Goal: Information Seeking & Learning: Learn about a topic

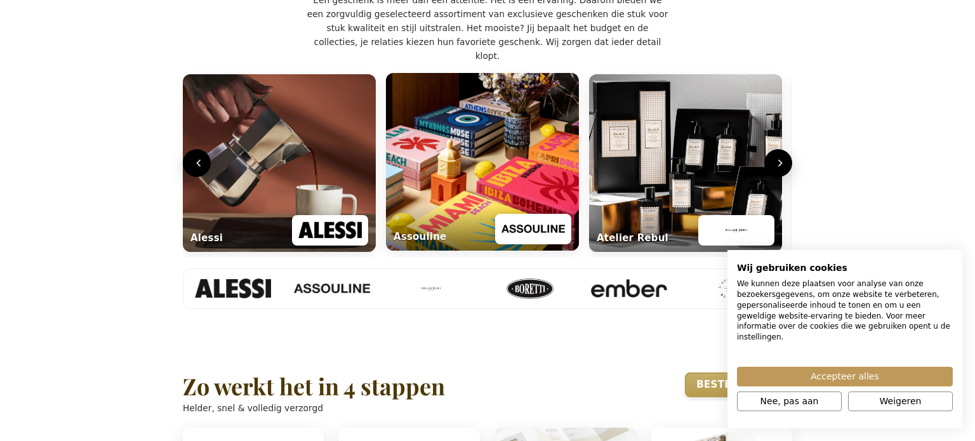
scroll to position [593, 0]
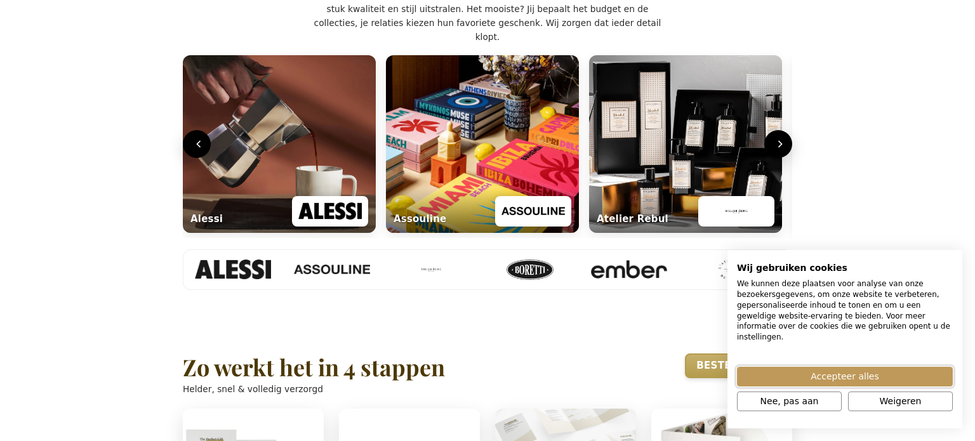
click at [850, 374] on span "Accepteer alles" at bounding box center [844, 376] width 68 height 13
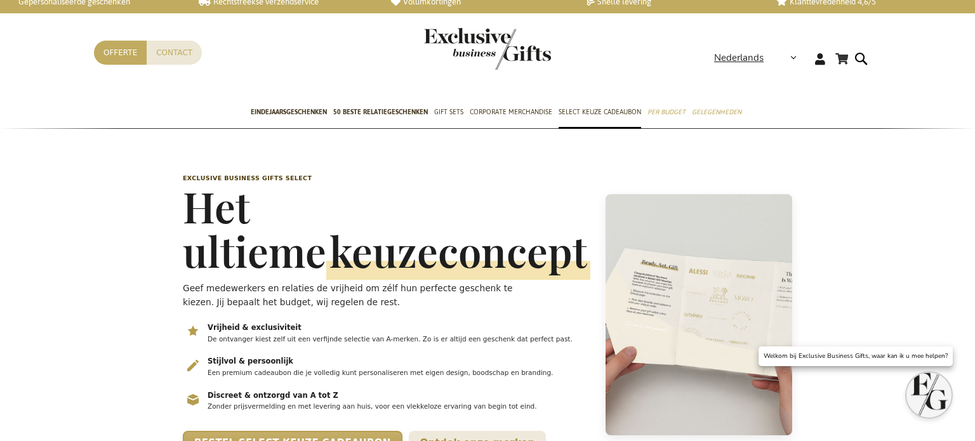
scroll to position [0, 0]
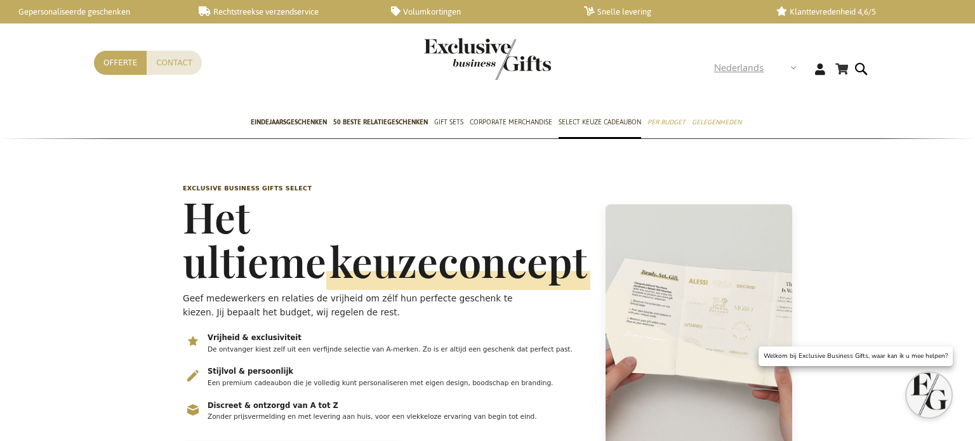
click at [792, 68] on strong "Nederlands" at bounding box center [754, 68] width 81 height 15
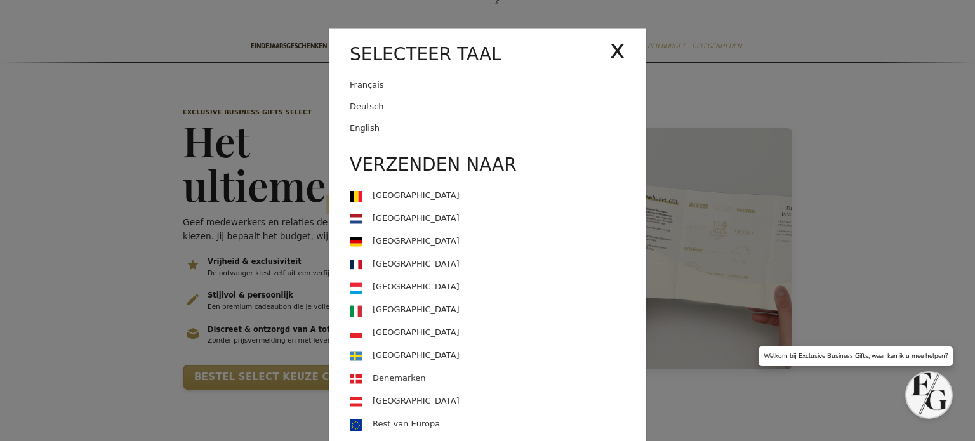
scroll to position [2, 0]
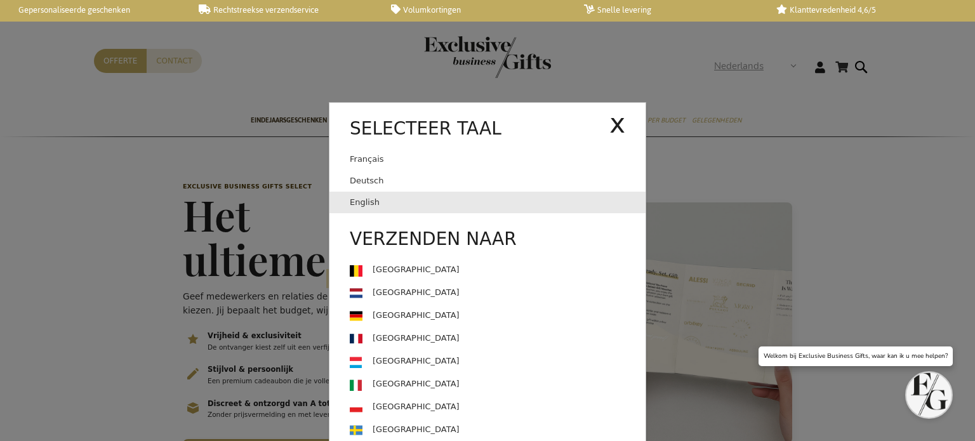
click at [364, 206] on link "English" at bounding box center [498, 203] width 296 height 22
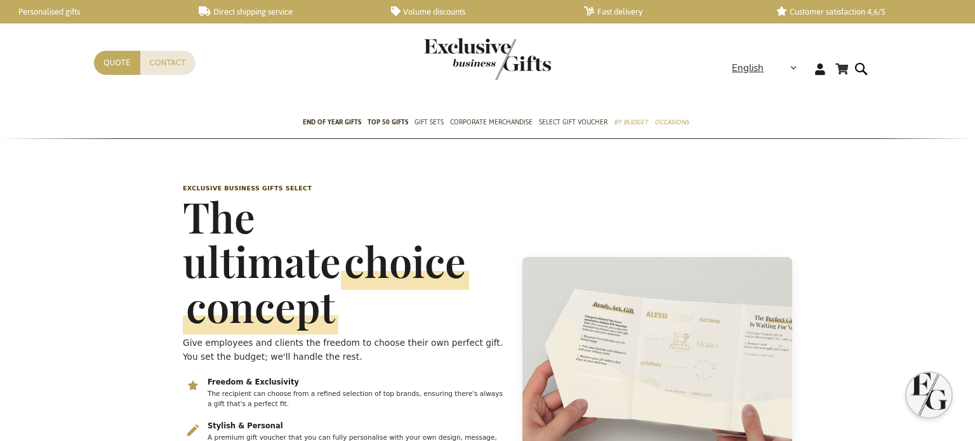
scroll to position [0, 5]
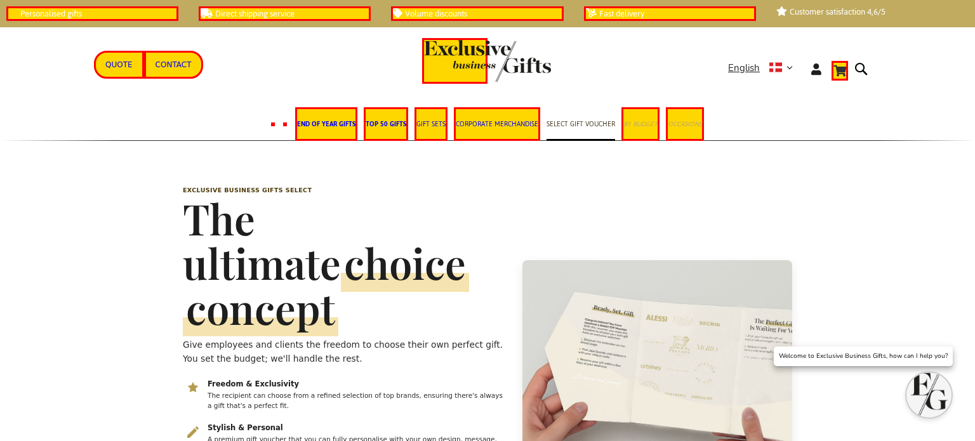
click at [257, 80] on div "Contact Quote" at bounding box center [411, 79] width 634 height 56
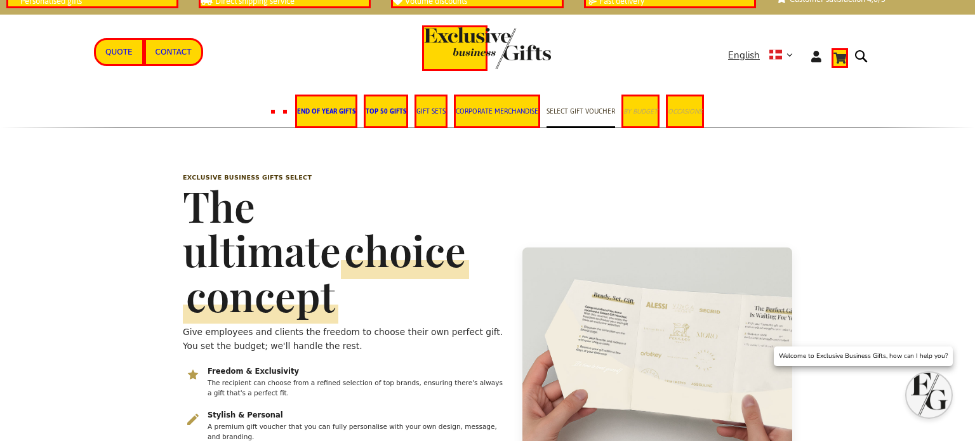
scroll to position [20, 0]
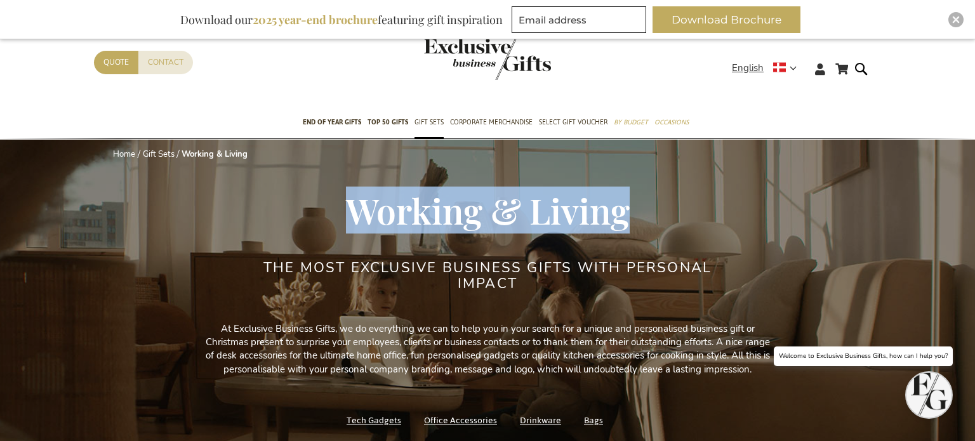
copy span "Working & Living"
drag, startPoint x: 346, startPoint y: 206, endPoint x: 586, endPoint y: 138, distance: 249.7
click at [671, 205] on h1 "Working & Living" at bounding box center [487, 210] width 787 height 39
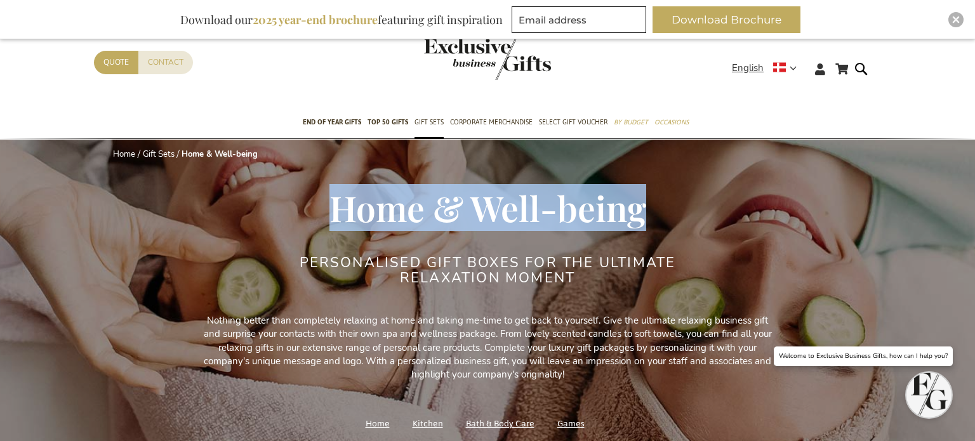
copy span "Home & Well-being"
drag, startPoint x: 332, startPoint y: 199, endPoint x: 652, endPoint y: 209, distance: 319.9
click at [652, 209] on h1 "Home & Well-being" at bounding box center [487, 207] width 787 height 39
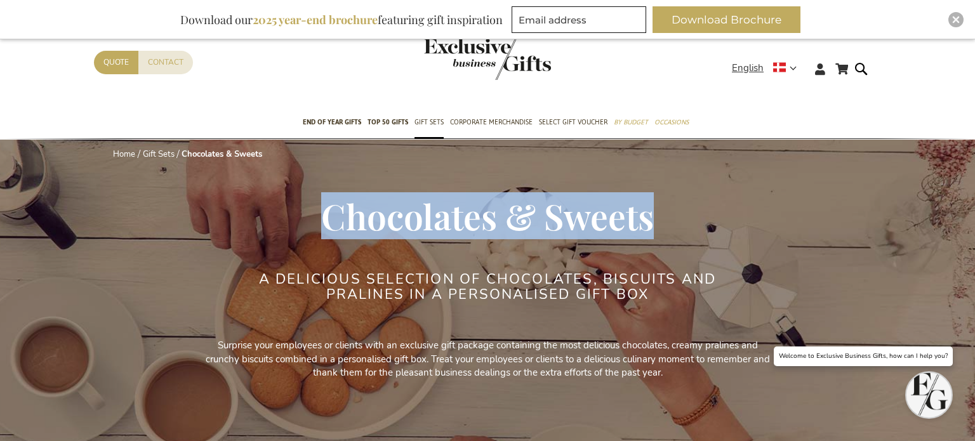
drag, startPoint x: 322, startPoint y: 220, endPoint x: 650, endPoint y: 217, distance: 327.4
click at [650, 217] on span "Chocolates & Sweets" at bounding box center [487, 215] width 332 height 47
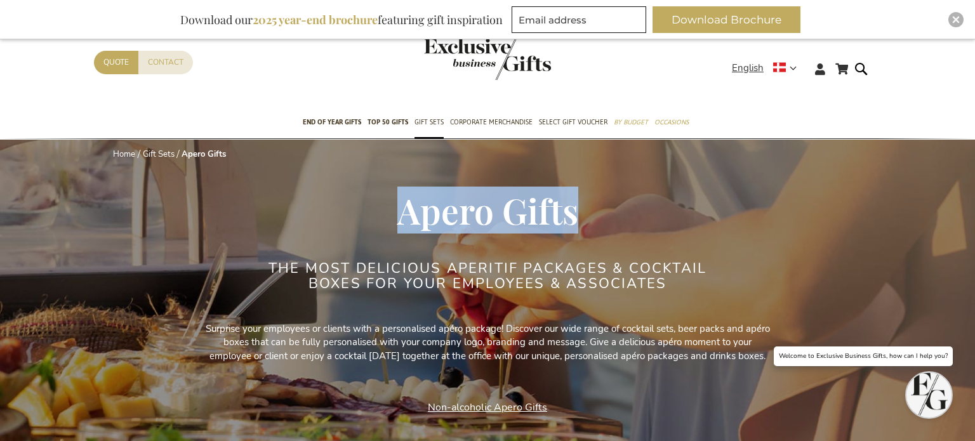
copy span "Apero Gifts"
drag, startPoint x: 485, startPoint y: 216, endPoint x: 621, endPoint y: 216, distance: 136.4
click at [621, 216] on h1 "Apero Gifts" at bounding box center [487, 210] width 787 height 39
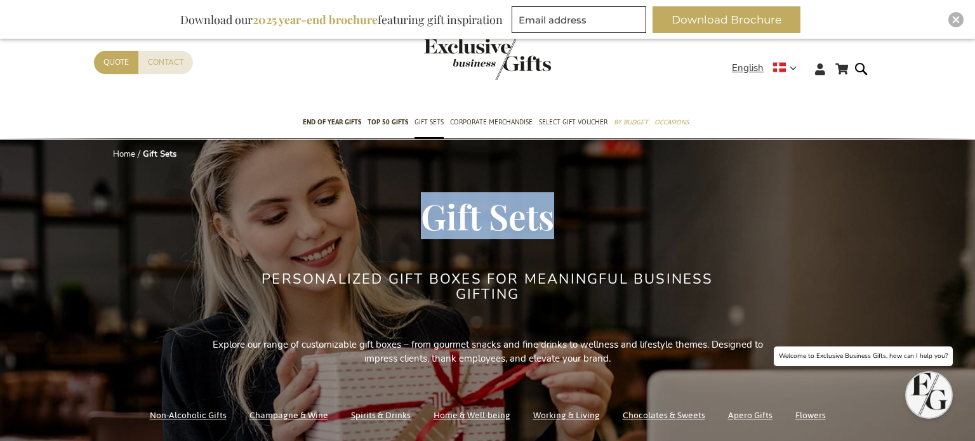
copy span "Gift Sets"
drag, startPoint x: 419, startPoint y: 217, endPoint x: 576, endPoint y: 223, distance: 157.5
click at [576, 223] on h1 "Gift Sets" at bounding box center [487, 216] width 787 height 39
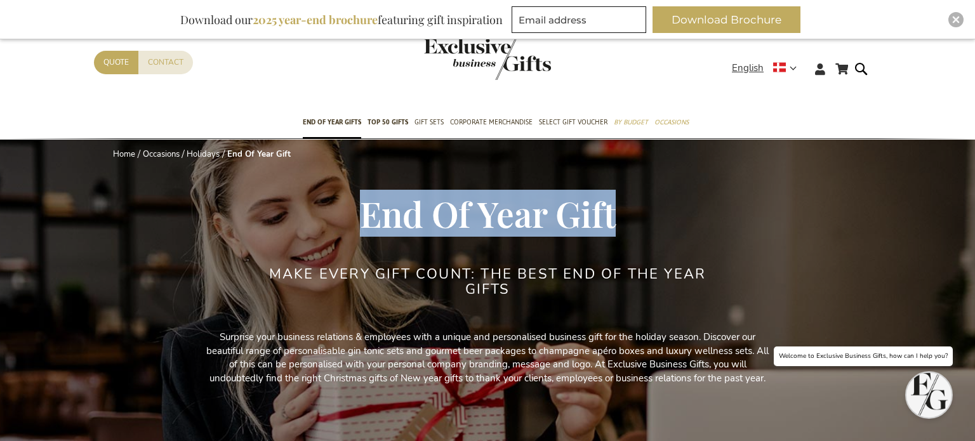
drag, startPoint x: 356, startPoint y: 211, endPoint x: 641, endPoint y: 206, distance: 284.9
click at [641, 206] on h1 "End Of Year Gift" at bounding box center [487, 213] width 787 height 39
copy span "End Of Year Gift"
